Goal: Task Accomplishment & Management: Complete application form

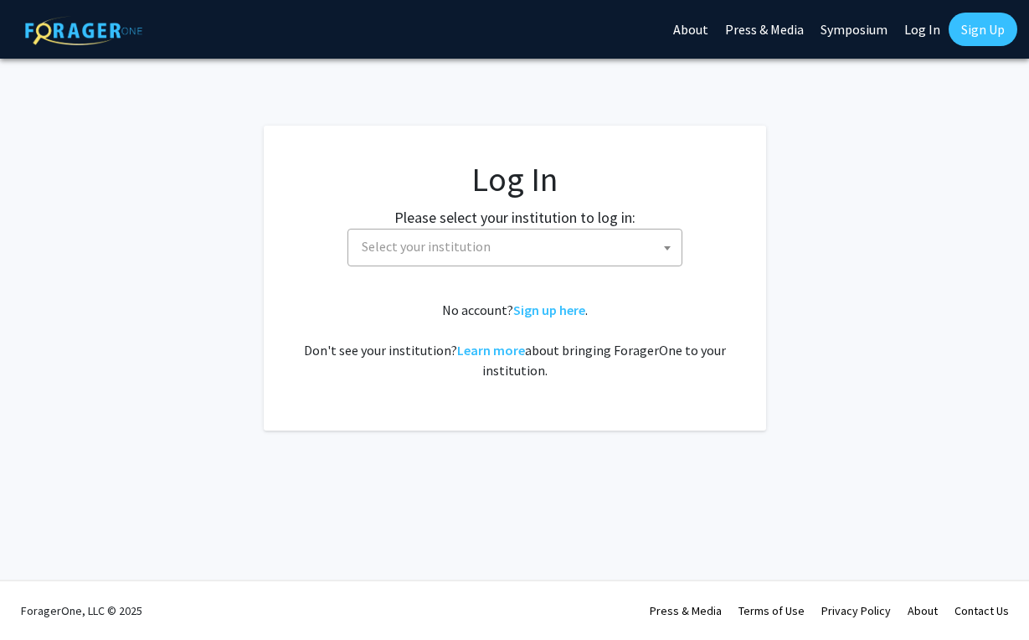
select select
click at [483, 262] on span "Select your institution" at bounding box center [518, 246] width 327 height 34
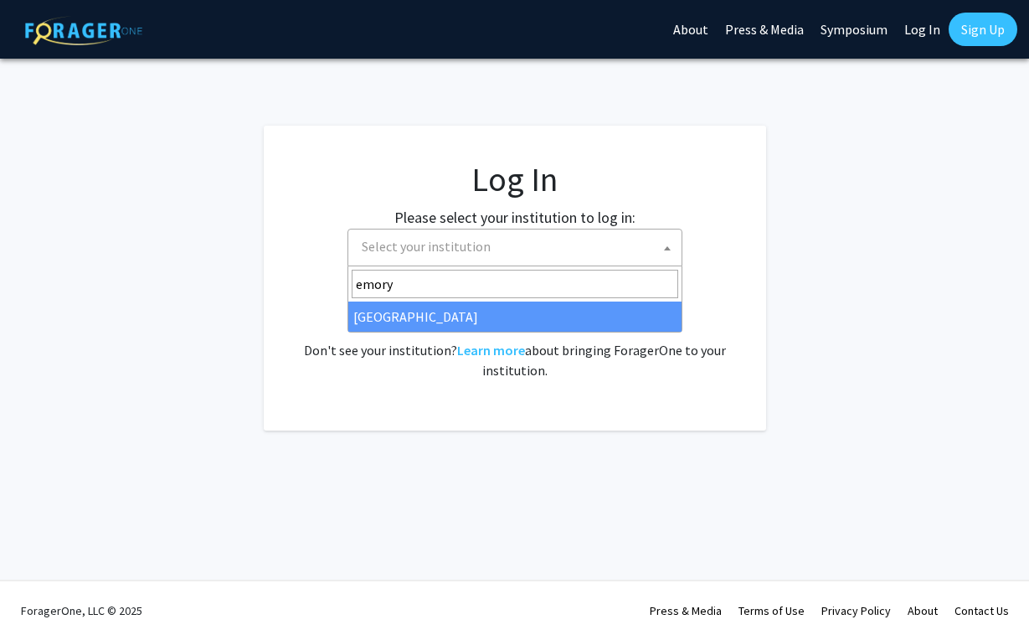
type input "emory"
select select "12"
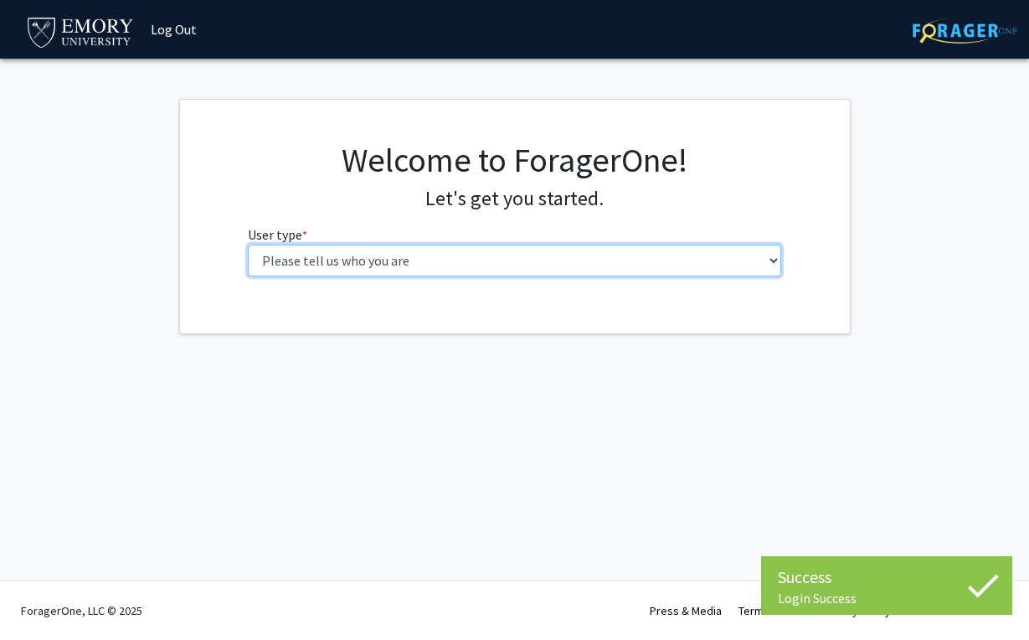
select select "1: undergrad"
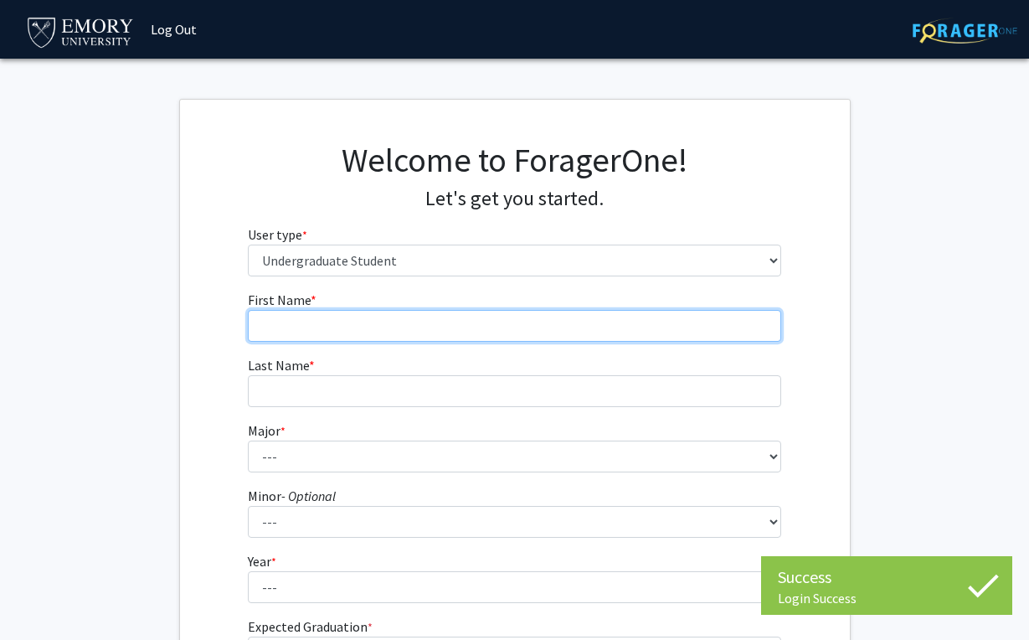
click at [419, 322] on input "First Name * required" at bounding box center [514, 326] width 533 height 32
type input "Mason"
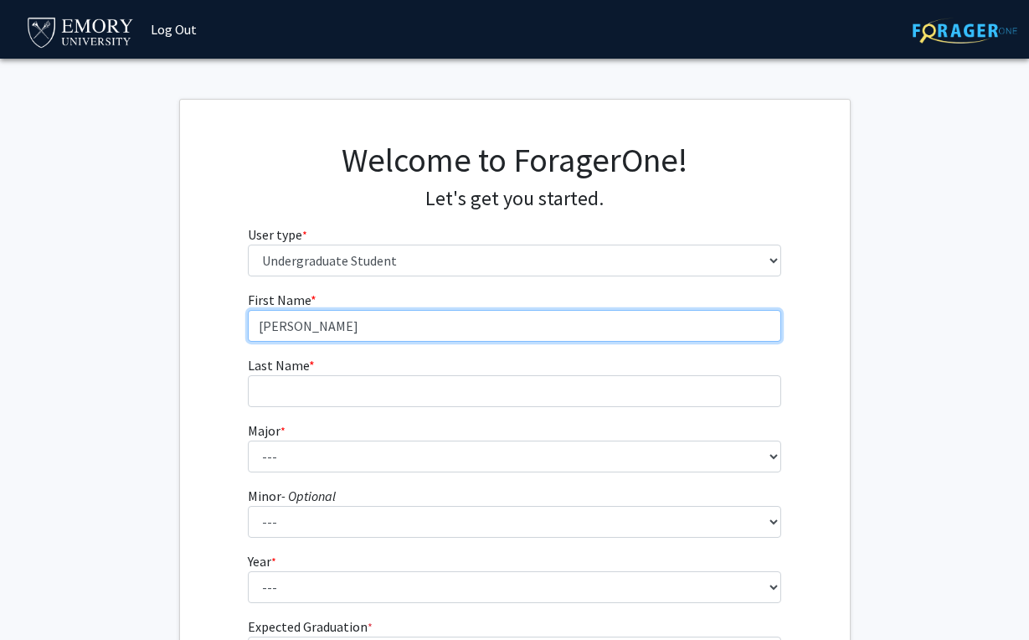
type input "Wang"
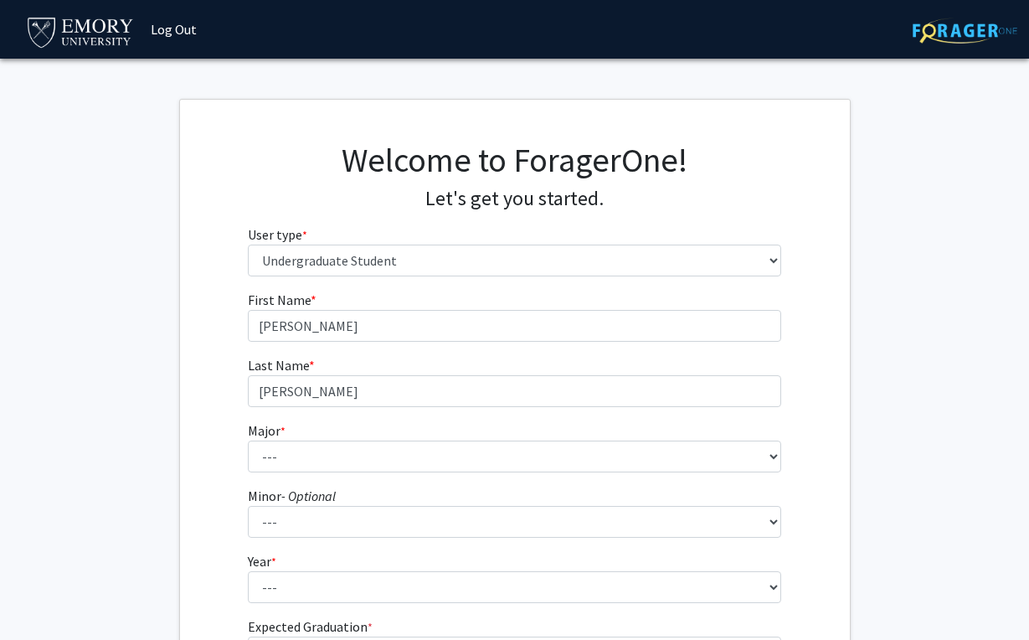
type input "Mason"
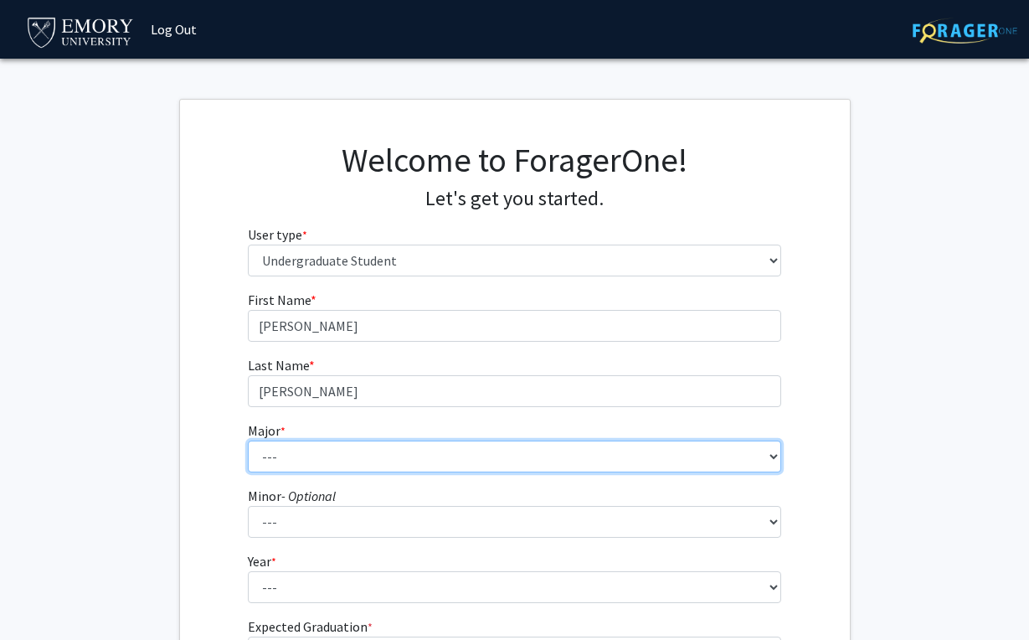
select select "66: 1026"
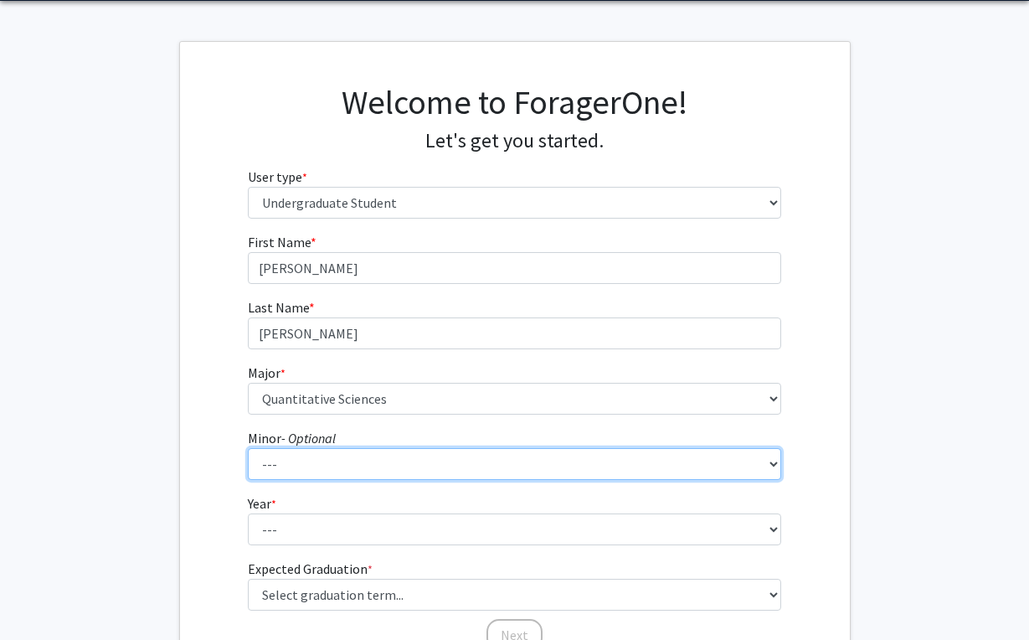
scroll to position [211, 0]
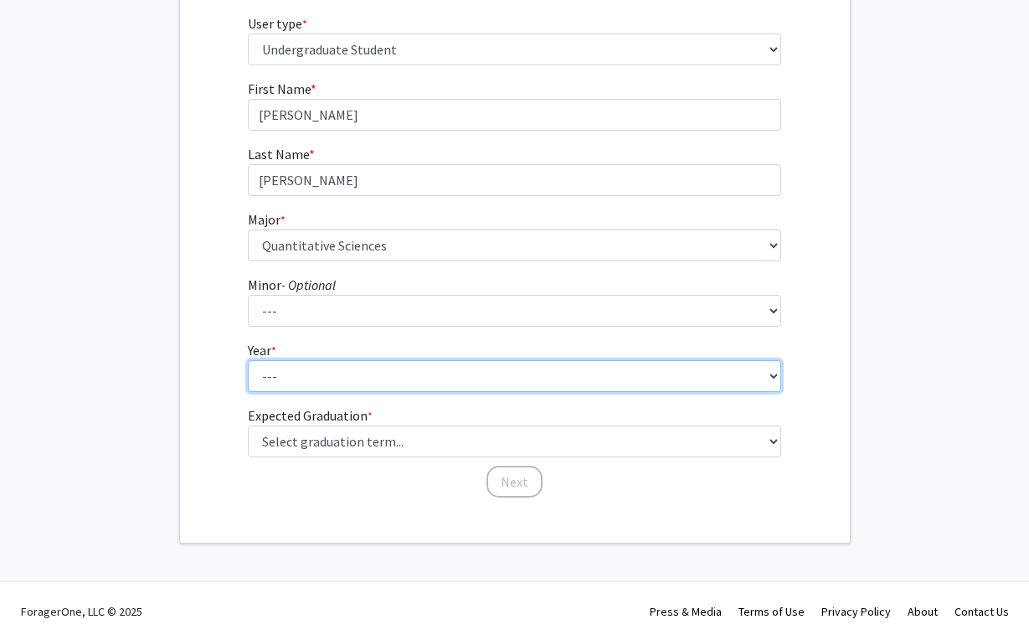
select select "1: first-year"
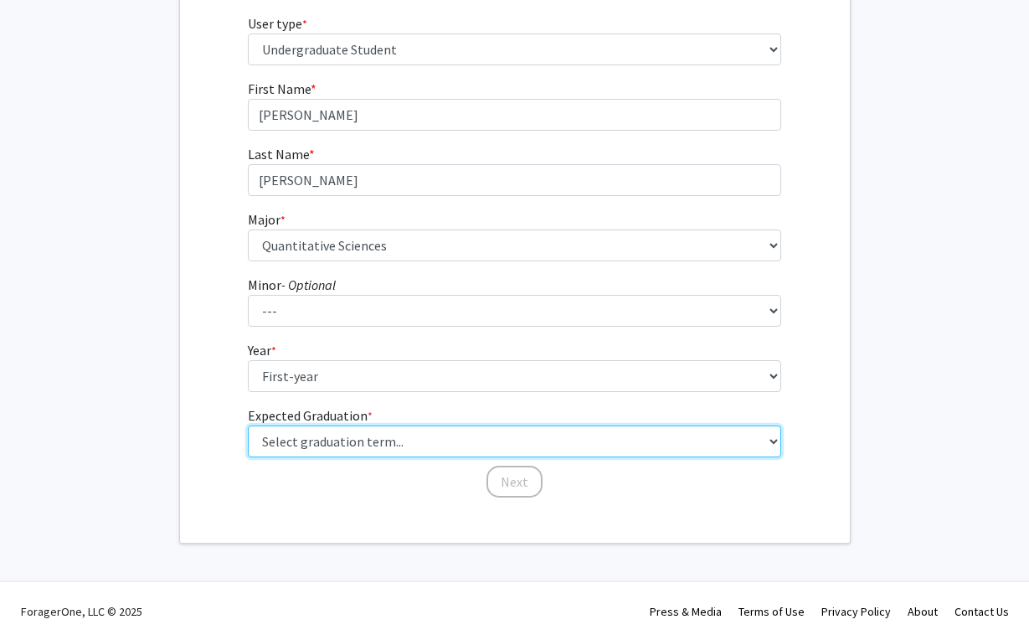
select select "17: spring_2029"
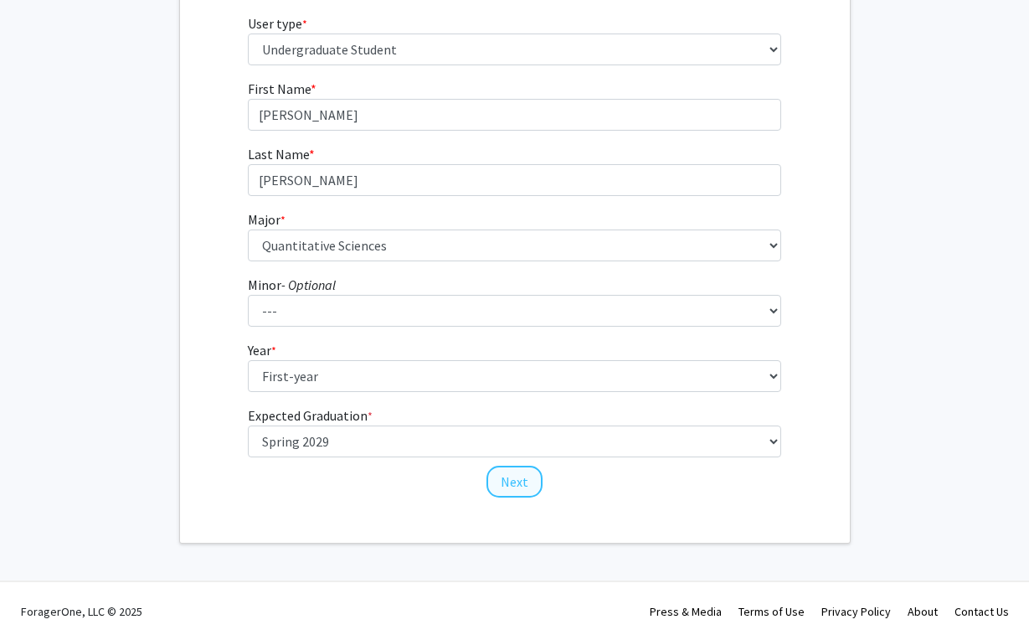
click at [500, 480] on button "Next" at bounding box center [514, 482] width 56 height 32
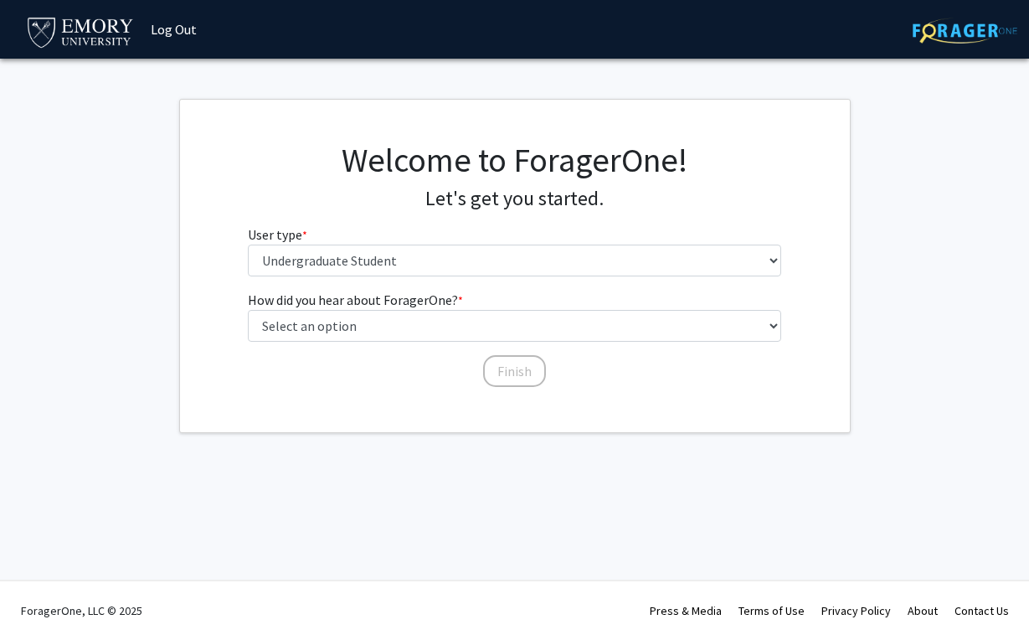
scroll to position [0, 0]
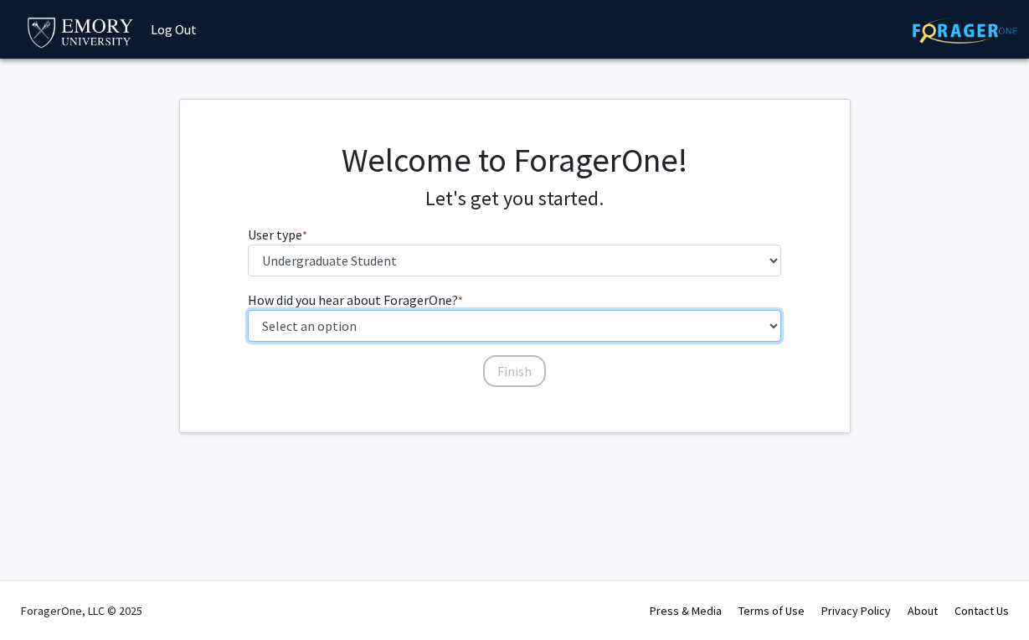
select select "3: university_website"
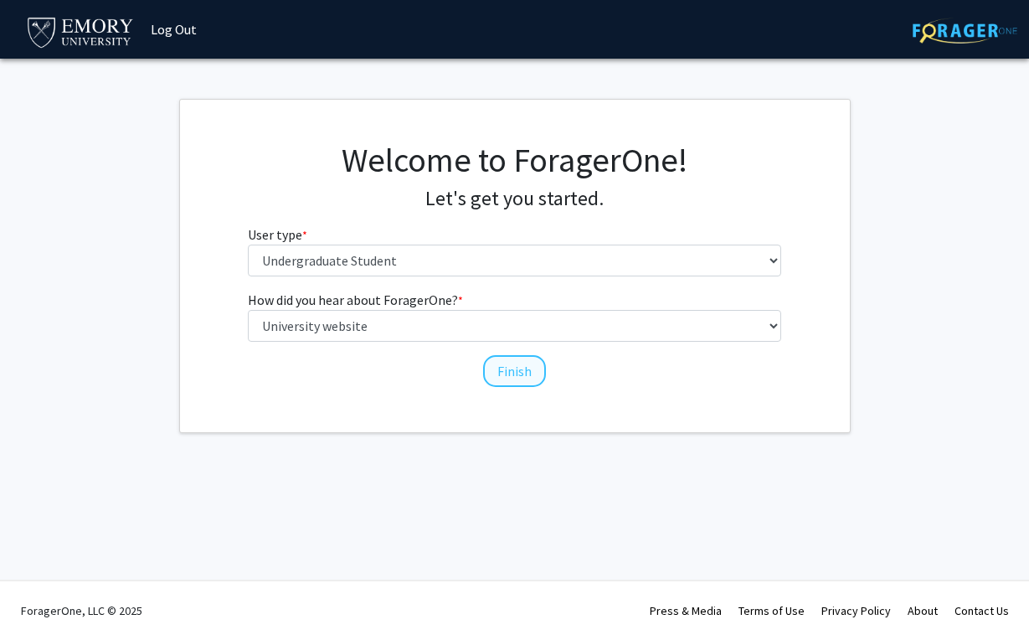
click at [512, 370] on button "Finish" at bounding box center [514, 371] width 63 height 32
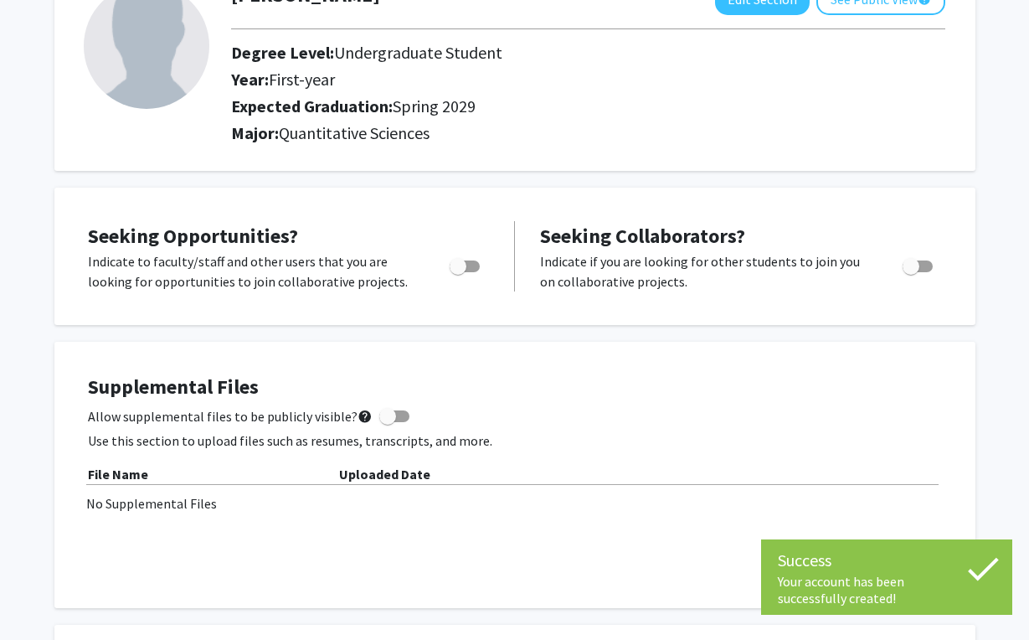
scroll to position [131, 0]
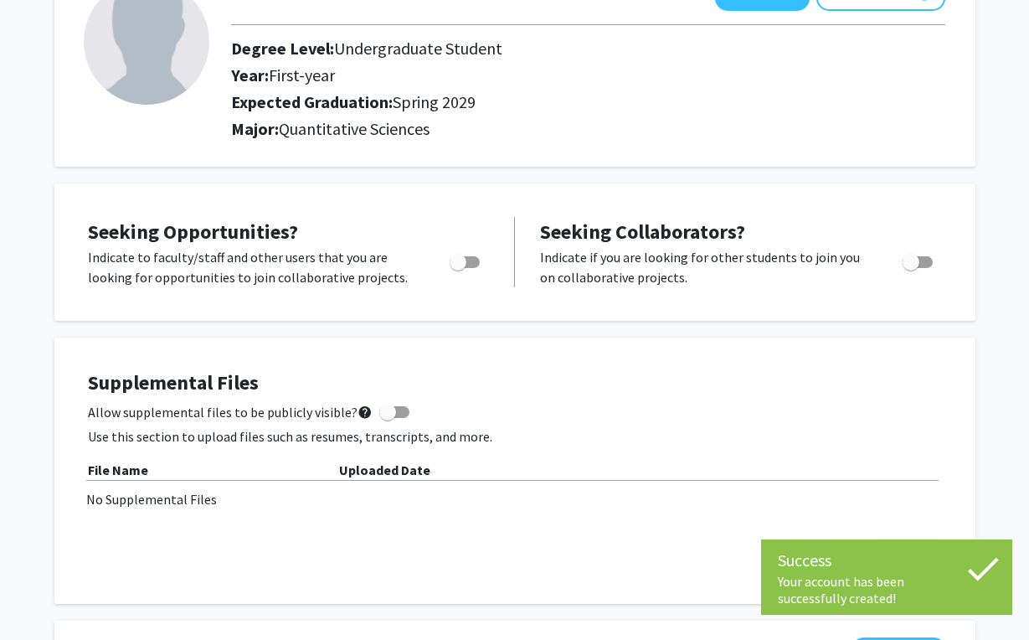
click at [466, 263] on span "Toggle" at bounding box center [465, 262] width 30 height 12
click at [458, 268] on input "Are you actively seeking opportunities?" at bounding box center [457, 268] width 1 height 1
checkbox input "true"
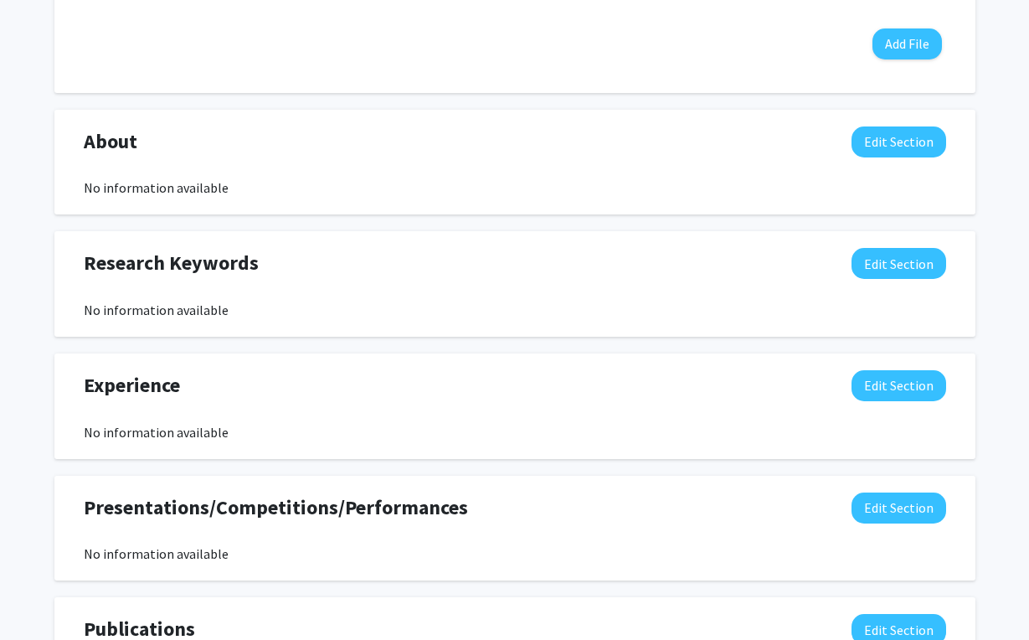
scroll to position [644, 0]
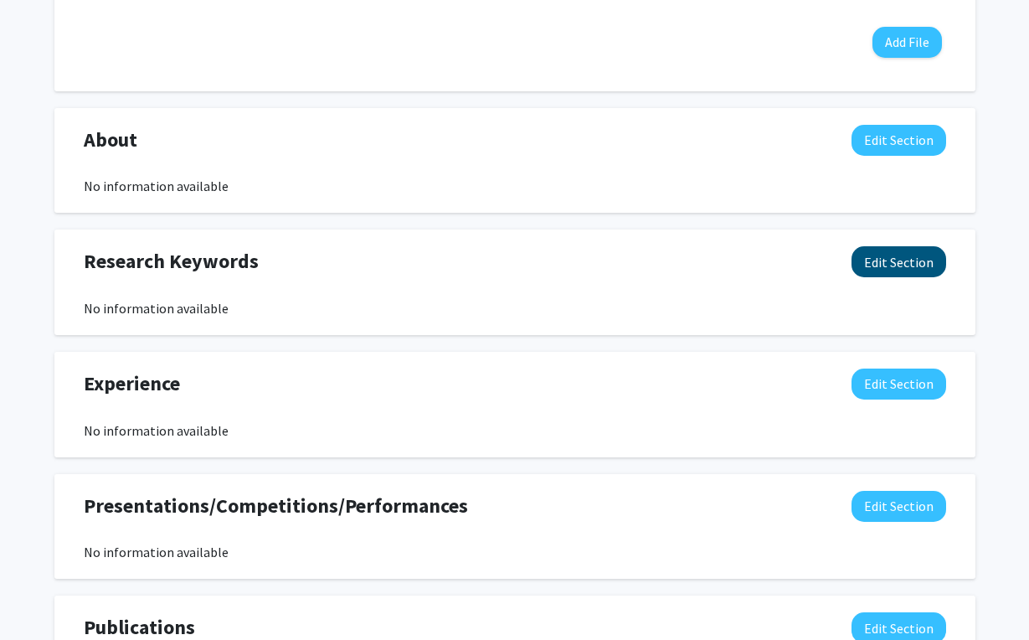
click at [882, 260] on button "Edit Section" at bounding box center [899, 261] width 95 height 31
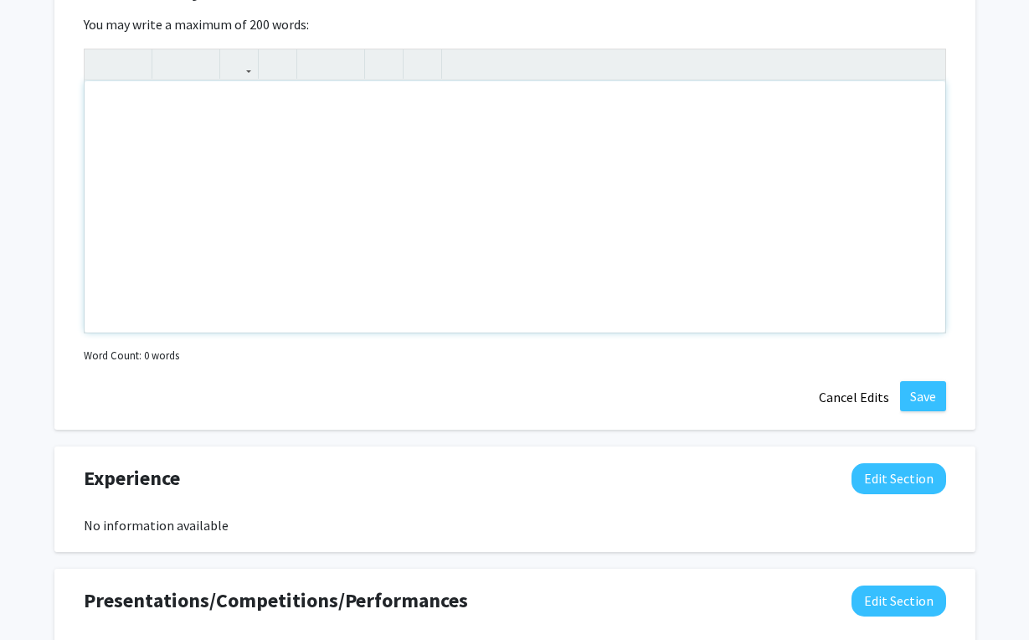
scroll to position [922, 0]
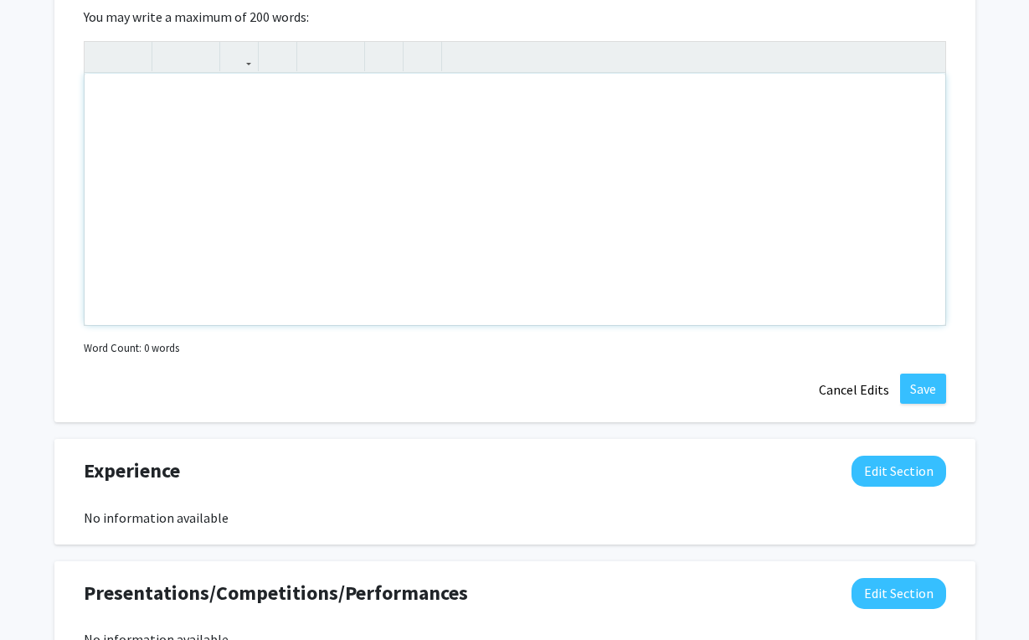
click at [357, 215] on div "Note to users with screen readers: Please deactivate our accessibility plugin f…" at bounding box center [515, 199] width 861 height 251
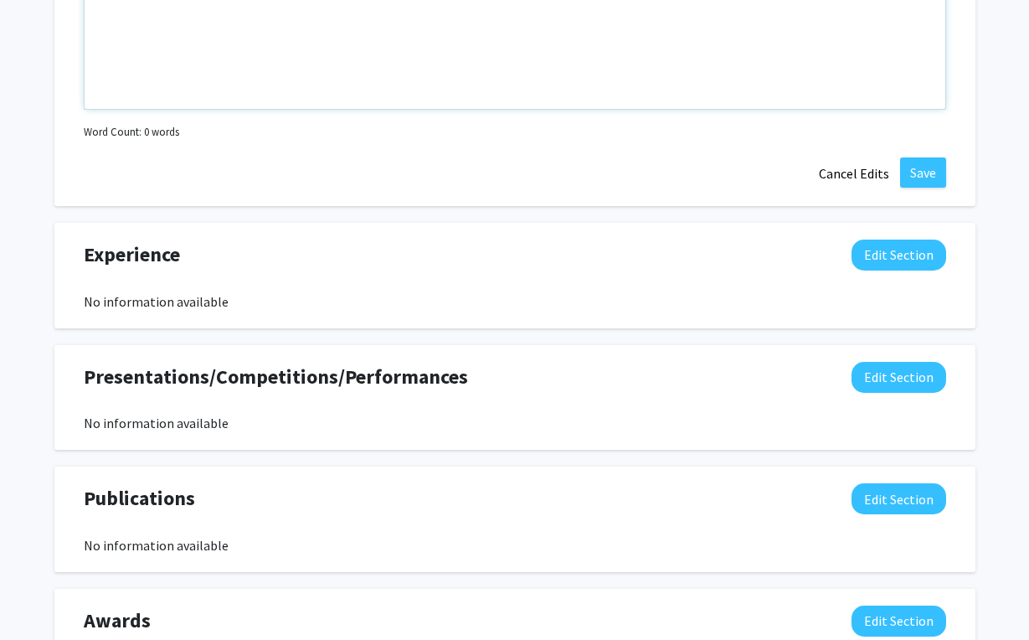
scroll to position [1184, 0]
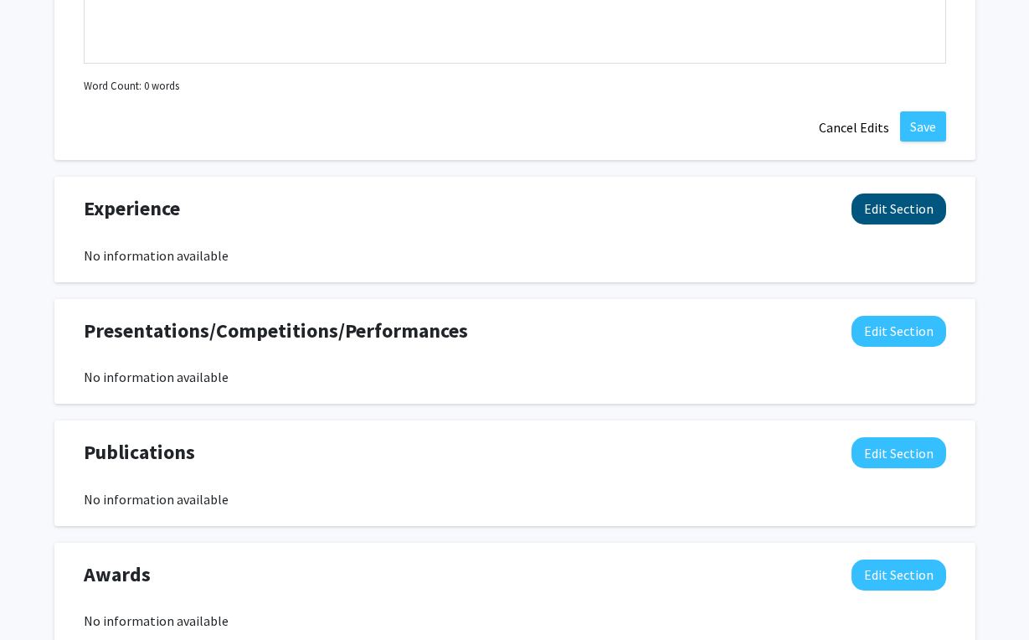
click at [909, 217] on button "Edit Section" at bounding box center [899, 208] width 95 height 31
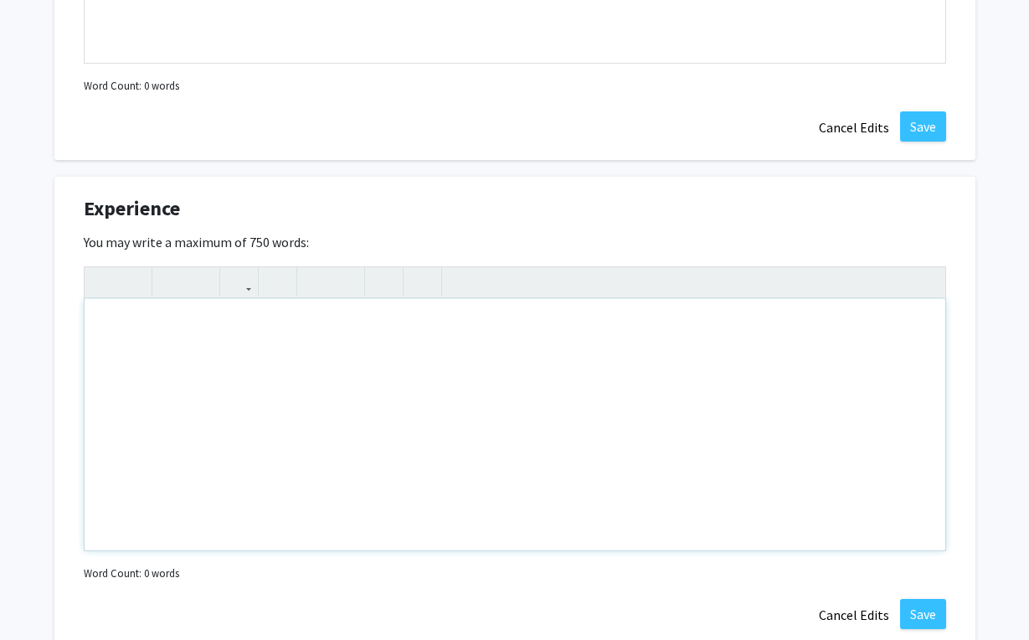
click at [484, 370] on div "Note to users with screen readers: Please deactivate our accessibility plugin f…" at bounding box center [515, 424] width 861 height 251
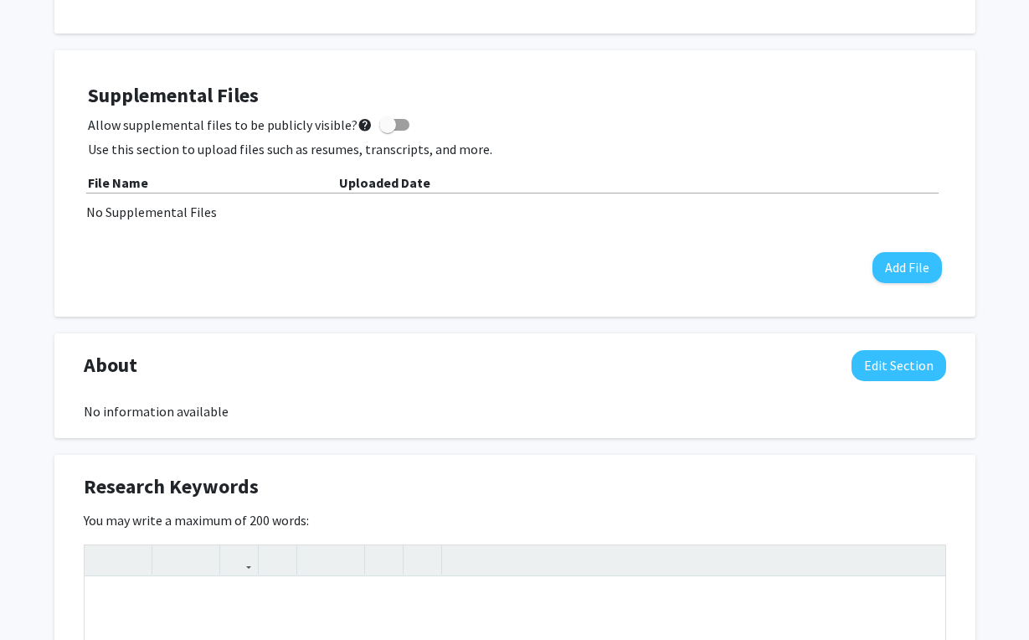
scroll to position [230, 0]
